Goal: Task Accomplishment & Management: Manage account settings

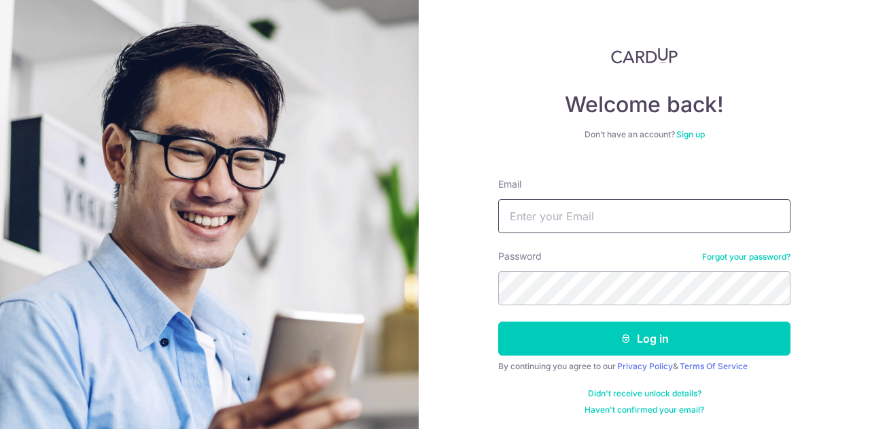
click at [533, 218] on input "Email" at bounding box center [644, 216] width 292 height 34
type input "[EMAIL_ADDRESS][DOMAIN_NAME]"
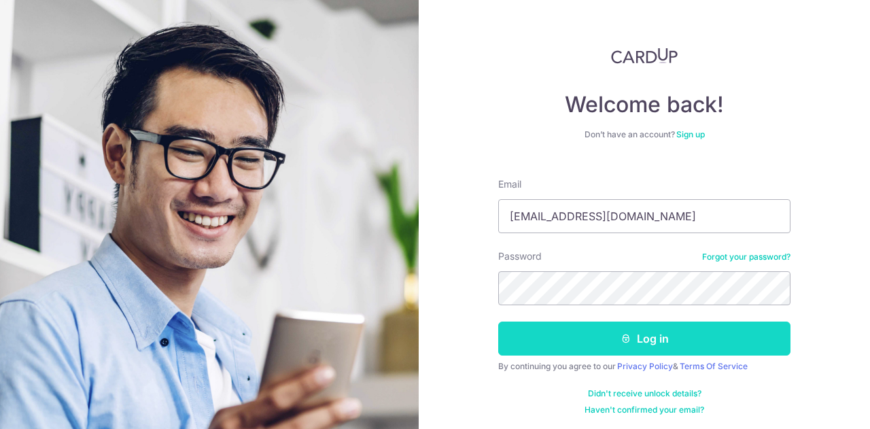
click at [605, 342] on button "Log in" at bounding box center [644, 339] width 292 height 34
